Goal: Navigation & Orientation: Find specific page/section

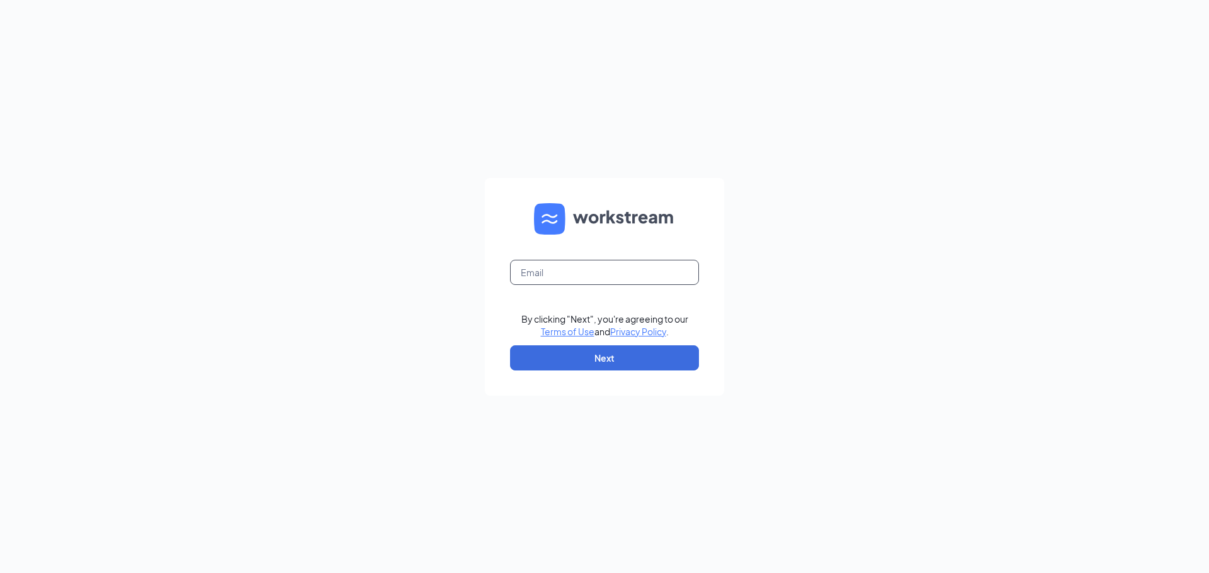
type input "[EMAIL_ADDRESS][DOMAIN_NAME]"
click at [643, 369] on button "Next" at bounding box center [604, 358] width 189 height 25
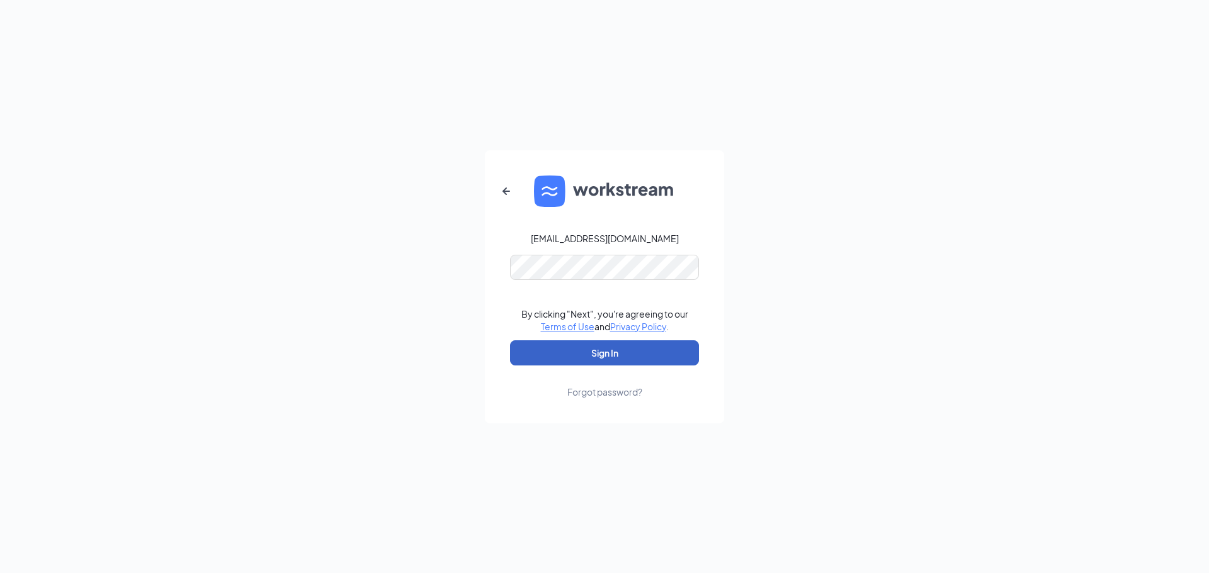
click at [614, 342] on button "Sign In" at bounding box center [604, 353] width 189 height 25
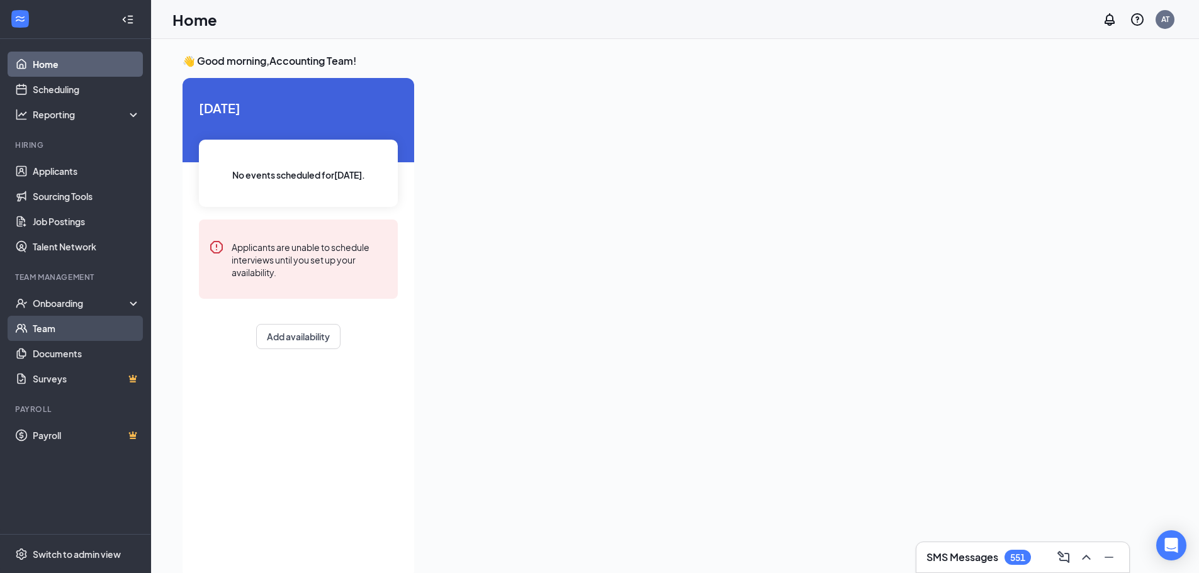
click at [54, 320] on link "Team" at bounding box center [87, 328] width 108 height 25
